Goal: Find contact information: Find contact information

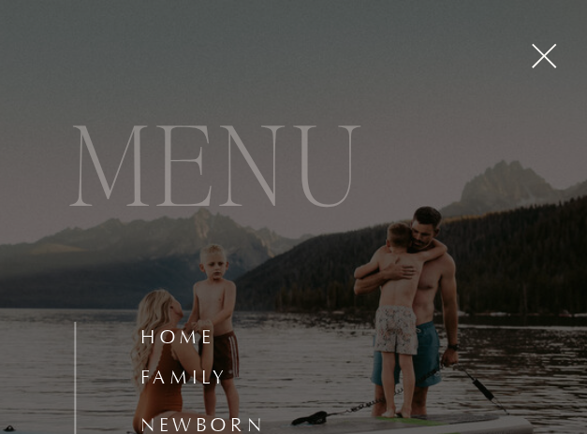
scroll to position [15261, 0]
click at [536, 61] on icon at bounding box center [543, 56] width 42 height 42
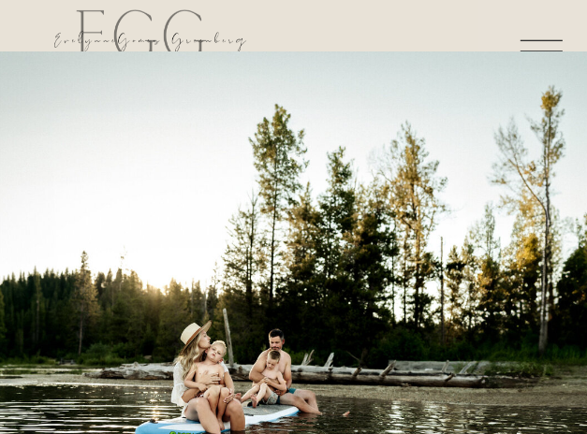
scroll to position [0, 0]
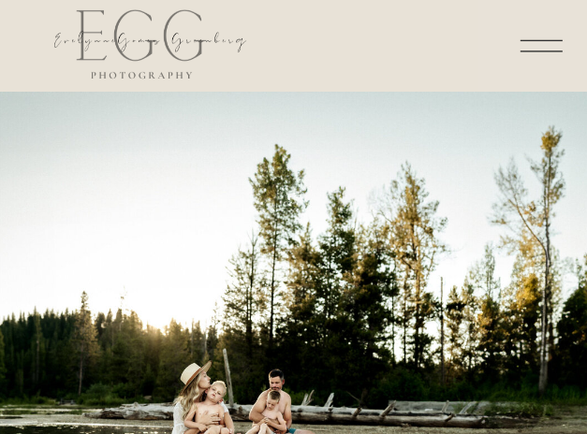
click at [531, 31] on icon at bounding box center [541, 46] width 55 height 55
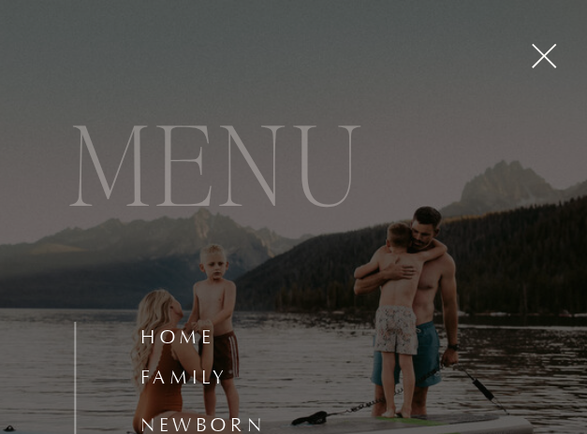
click at [544, 41] on icon at bounding box center [543, 56] width 42 height 42
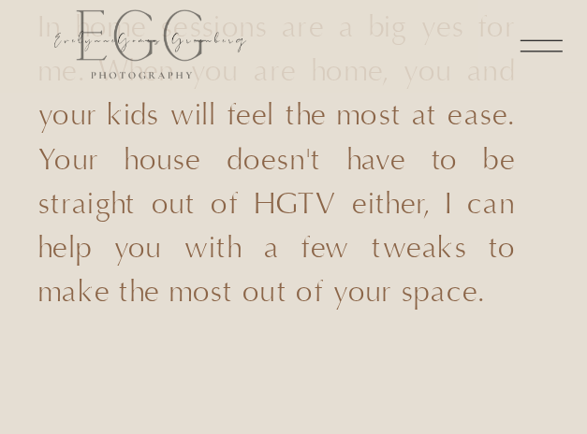
scroll to position [24307, 0]
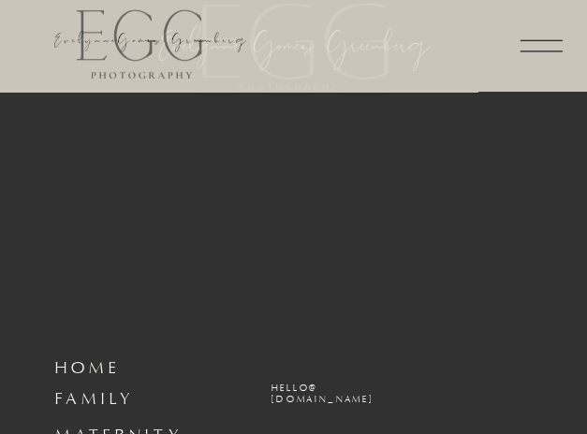
drag, startPoint x: 260, startPoint y: 385, endPoint x: 322, endPoint y: 382, distance: 61.8
drag, startPoint x: 277, startPoint y: 382, endPoint x: 517, endPoint y: 402, distance: 241.3
copy div "Design by wonderlik webdesign Privacy Statement Terms & conditions © 2025 [PERS…"
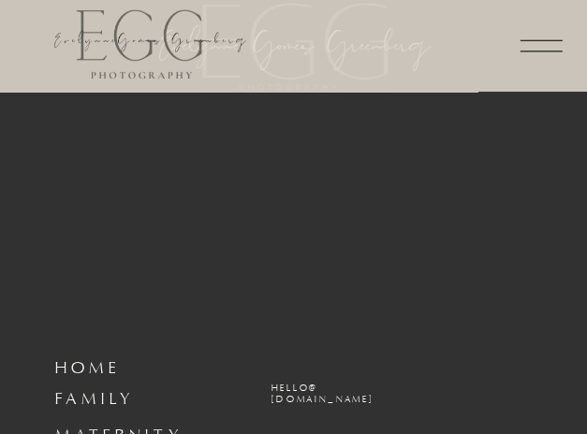
click at [533, 393] on h3 "hello@ [DOMAIN_NAME]" at bounding box center [433, 403] width 325 height 36
drag, startPoint x: 266, startPoint y: 383, endPoint x: 518, endPoint y: 402, distance: 253.4
click at [535, 38] on icon at bounding box center [541, 46] width 55 height 55
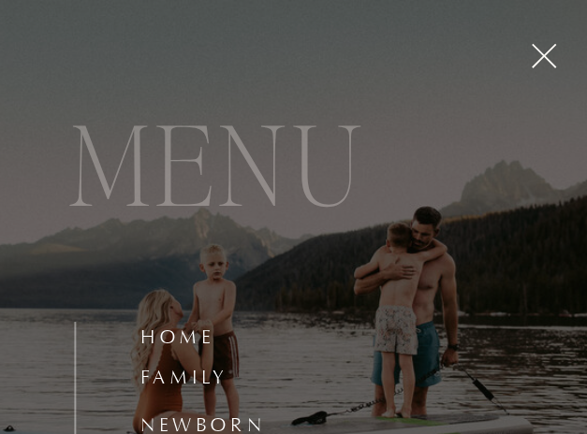
click at [539, 41] on icon at bounding box center [543, 56] width 42 height 42
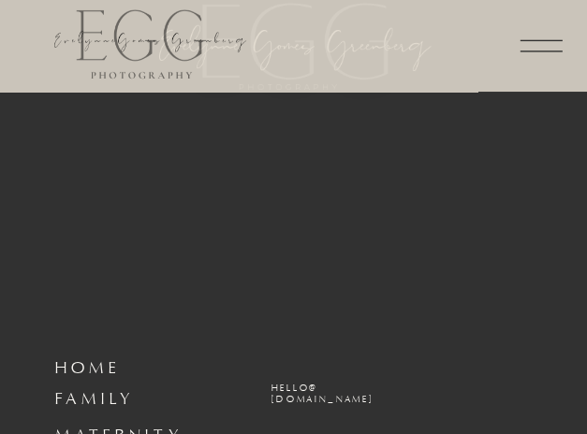
drag, startPoint x: 262, startPoint y: 381, endPoint x: 516, endPoint y: 399, distance: 255.2
